Goal: Use online tool/utility: Utilize a website feature to perform a specific function

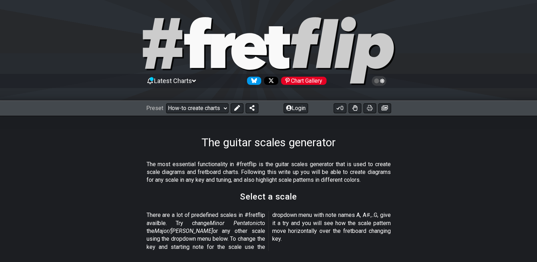
scroll to position [152, 0]
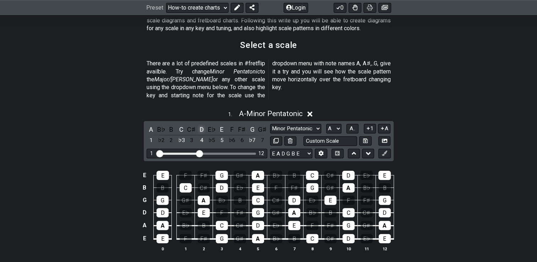
click at [201, 125] on div "D" at bounding box center [201, 130] width 9 height 10
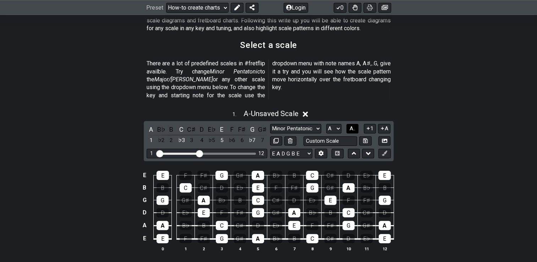
click at [353, 125] on span "A.." at bounding box center [353, 128] width 6 height 6
click at [201, 136] on div "D" at bounding box center [201, 141] width 9 height 10
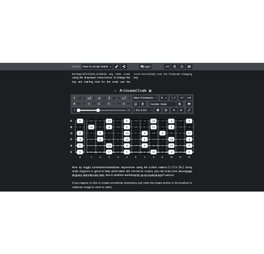
scroll to position [209, 0]
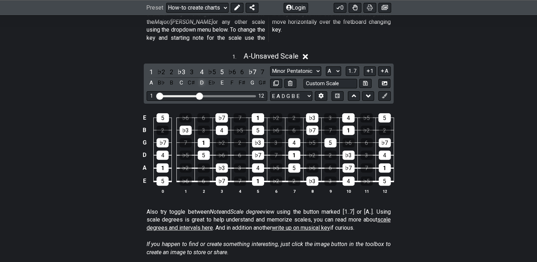
click at [202, 78] on div "D" at bounding box center [201, 83] width 9 height 10
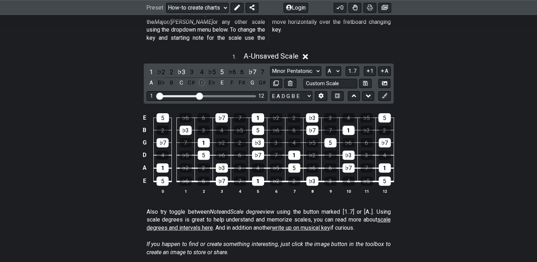
click at [202, 78] on div "D" at bounding box center [201, 83] width 9 height 10
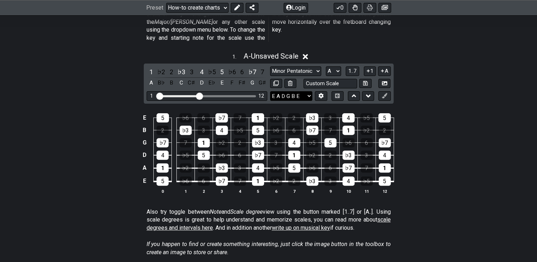
click at [301, 91] on select "E A D G B E E A D G B E E A D G B E B E A D F♯ B A D G C E A D A D G B E E♭ A♭ …" at bounding box center [291, 96] width 42 height 10
click at [337, 66] on select "A♭ A A♯ B♭ B C C♯ D♭ D D♯ E♭ E F F♯ G♭ G G♯" at bounding box center [333, 71] width 15 height 10
select select "D"
click at [326, 66] on select "A♭ A A♯ B♭ B C C♯ D♭ D D♯ E♭ E F F♯ G♭ G G♯" at bounding box center [333, 71] width 15 height 10
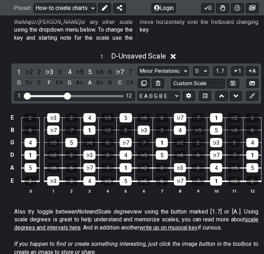
scroll to position [209, 9]
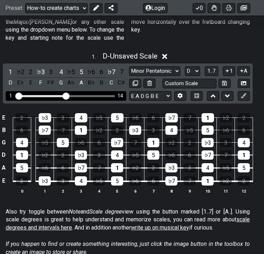
drag, startPoint x: 58, startPoint y: 89, endPoint x: 66, endPoint y: 88, distance: 7.5
click at [66, 96] on input "Visible fret range" at bounding box center [66, 96] width 101 height 0
